Goal: Information Seeking & Learning: Learn about a topic

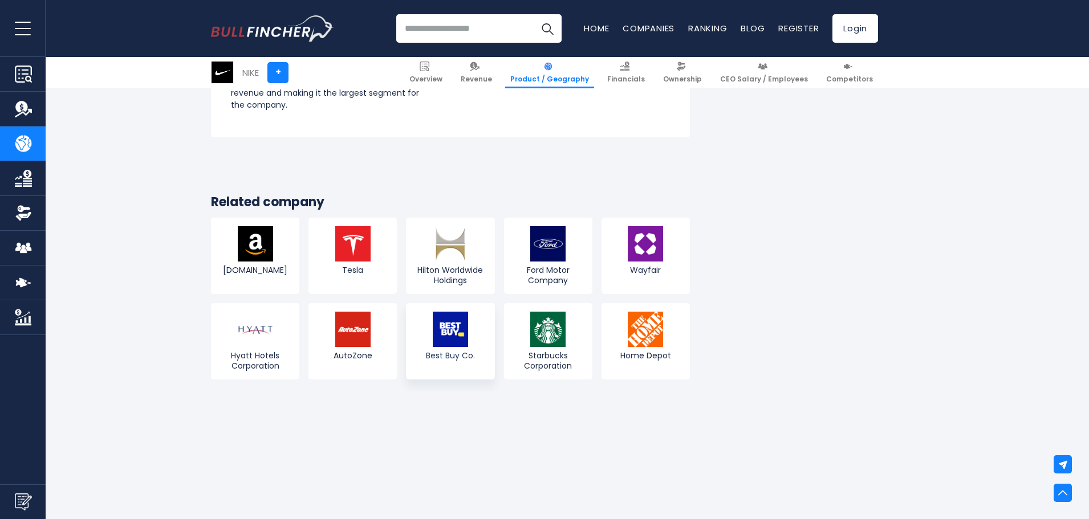
scroll to position [2053, 0]
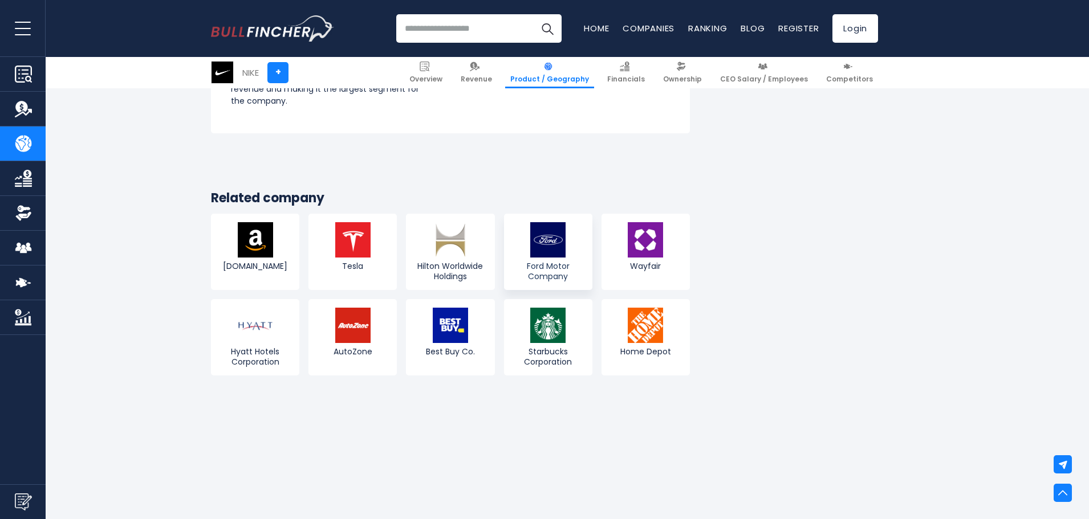
click at [551, 257] on img at bounding box center [547, 239] width 35 height 35
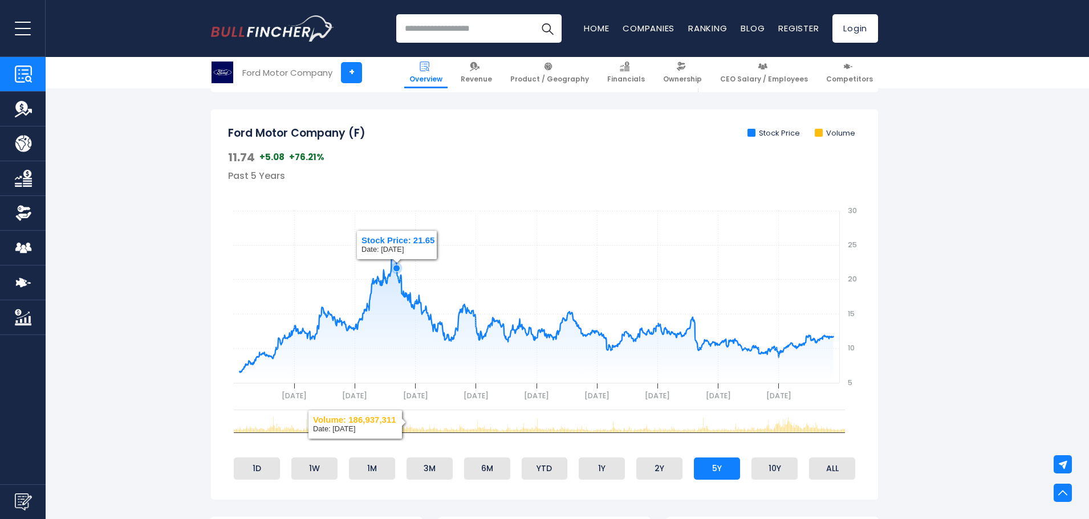
scroll to position [342, 0]
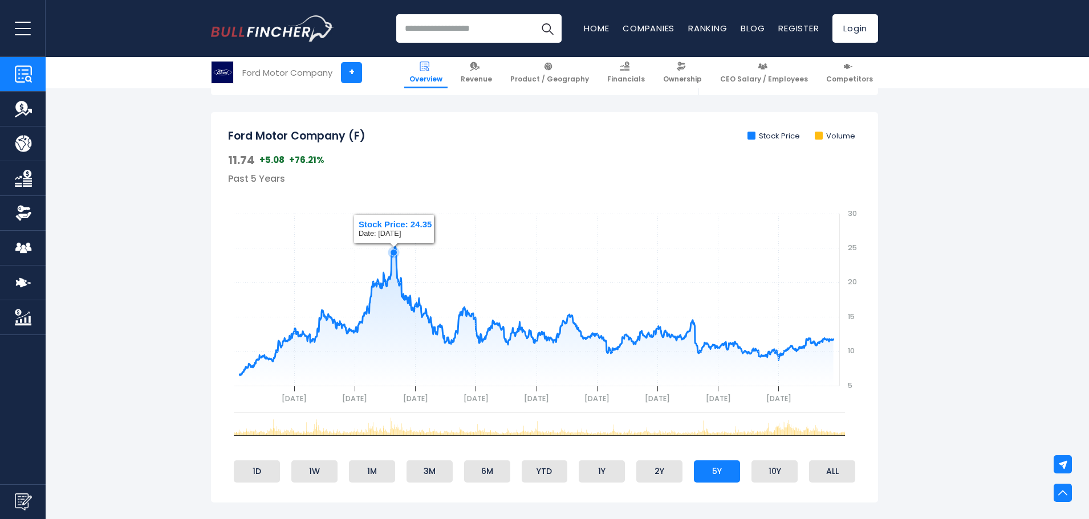
click at [394, 247] on icon "gh" at bounding box center [536, 311] width 594 height 129
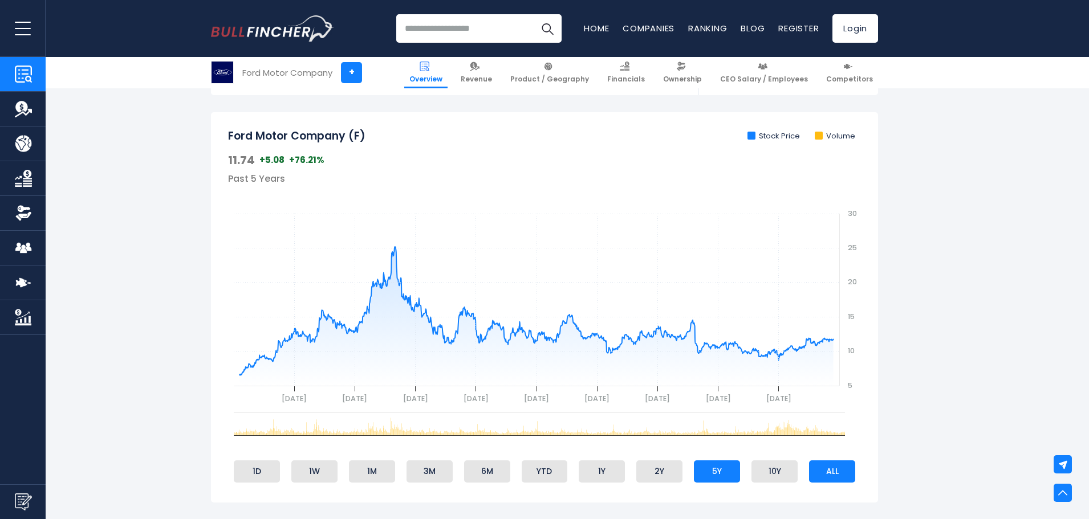
click at [828, 463] on li "ALL" at bounding box center [832, 472] width 46 height 22
click at [765, 470] on li "10Y" at bounding box center [774, 472] width 46 height 22
